Goal: Information Seeking & Learning: Learn about a topic

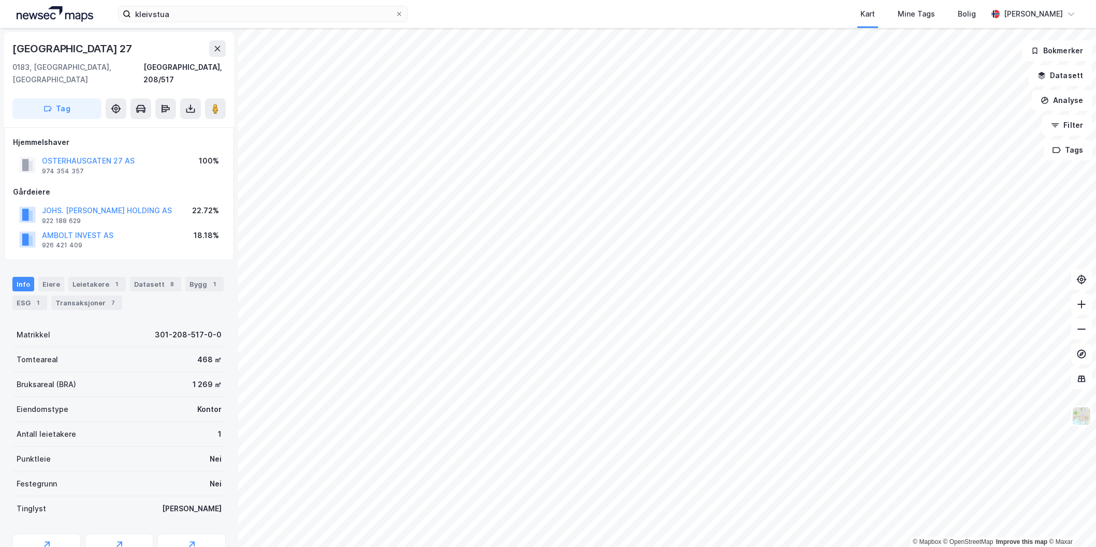
click at [577, 5] on div "Kart Mine Tags Bolig" at bounding box center [722, 14] width 529 height 28
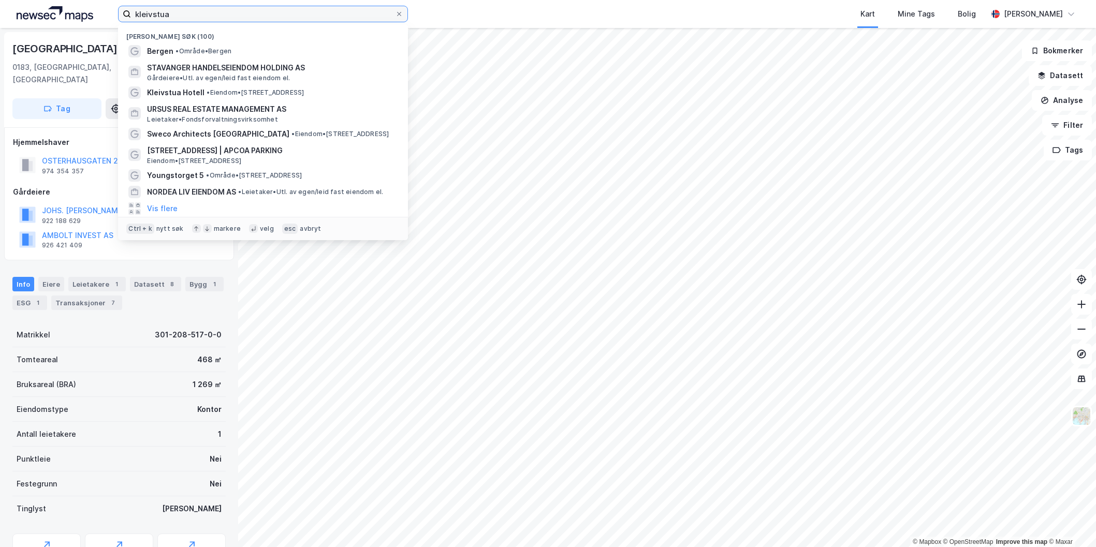
click at [302, 13] on input "kleivstua" at bounding box center [263, 14] width 264 height 16
type input "meidell"
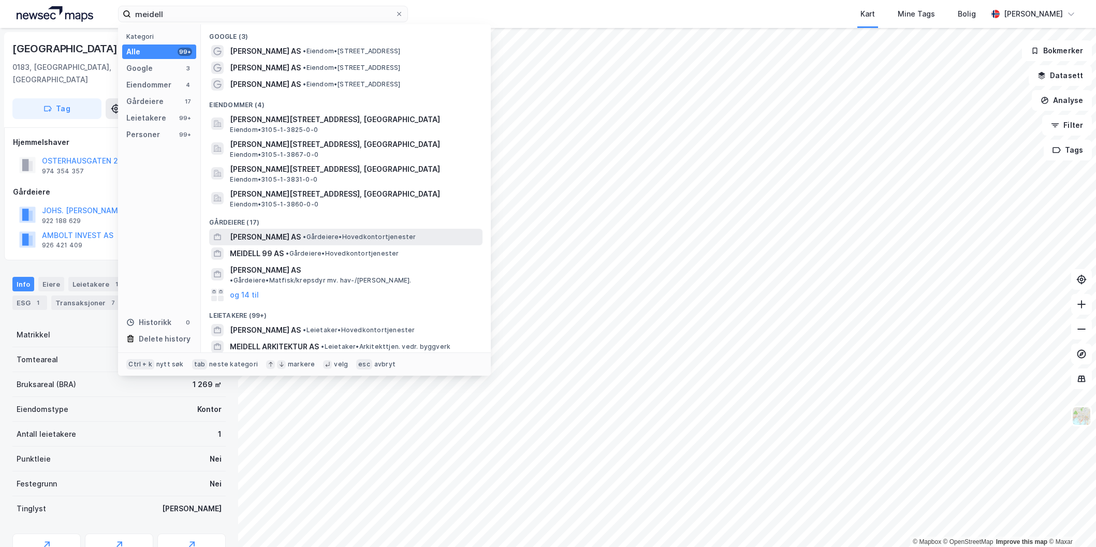
click at [288, 232] on div "MEIDELL AS • Gårdeiere • Hovedkontortjenester" at bounding box center [355, 237] width 250 height 12
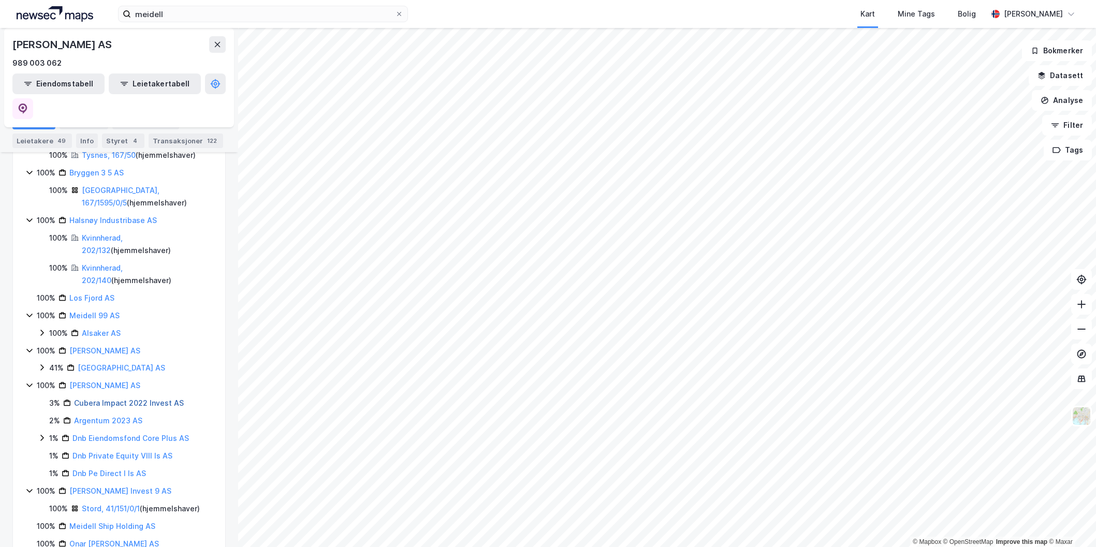
scroll to position [983, 0]
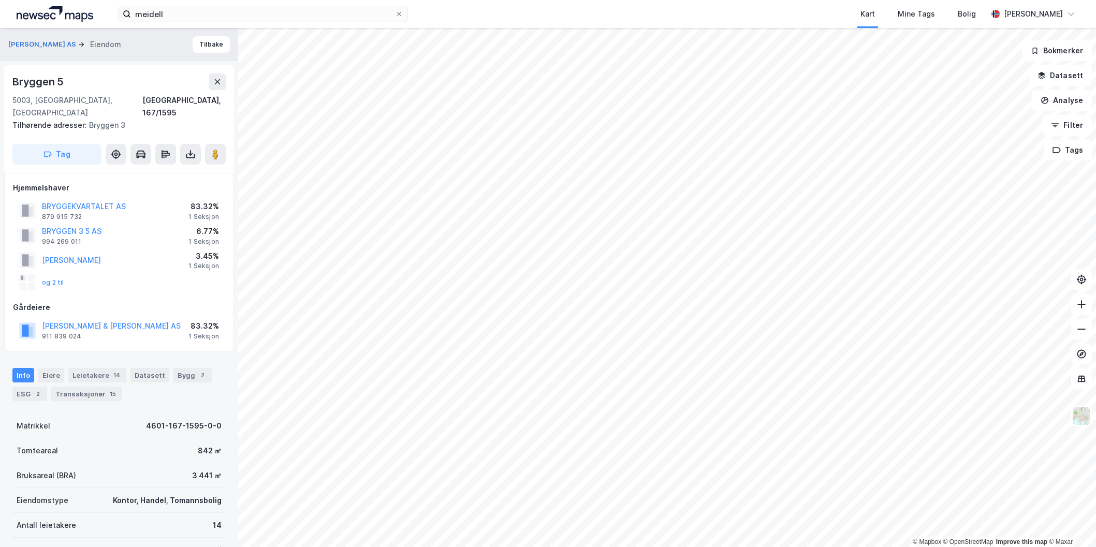
scroll to position [2, 0]
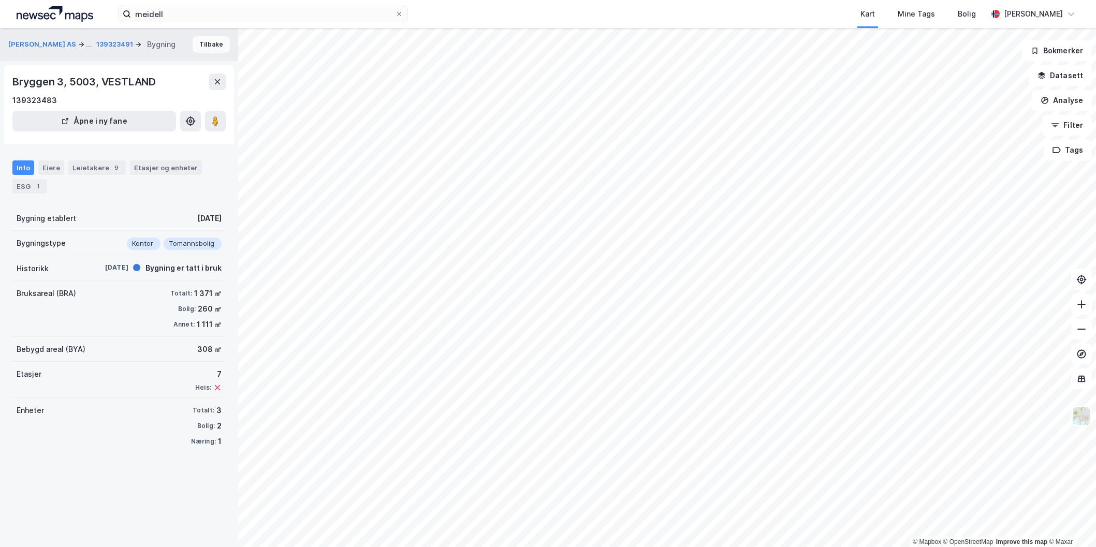
click at [203, 48] on button "Tilbake" at bounding box center [211, 44] width 37 height 17
drag, startPoint x: 660, startPoint y: 11, endPoint x: 661, endPoint y: 5, distance: 5.9
click at [660, 11] on div "Kart Mine Tags Bolig" at bounding box center [722, 14] width 529 height 28
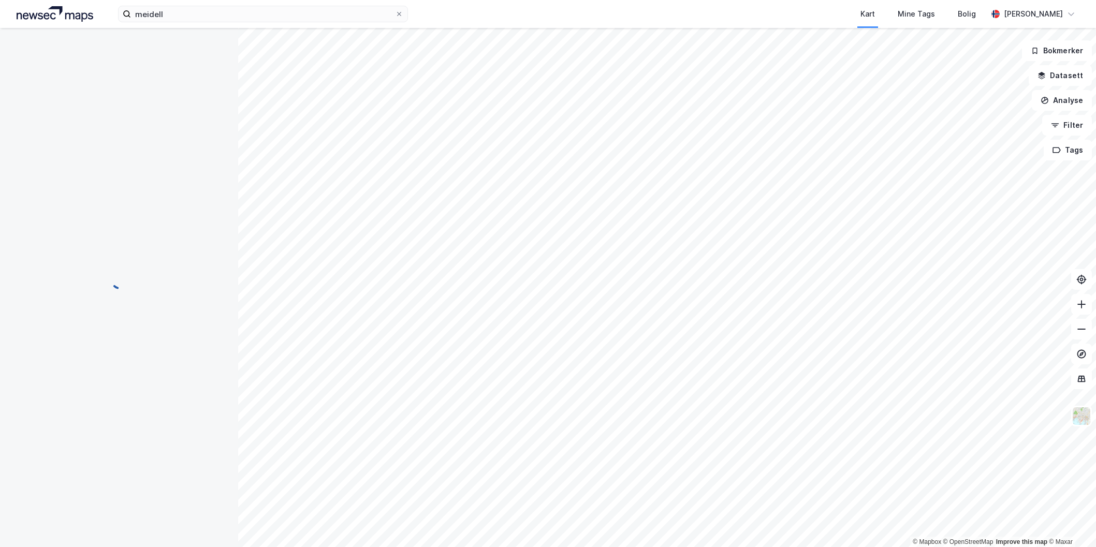
scroll to position [2, 0]
